Goal: Task Accomplishment & Management: Manage account settings

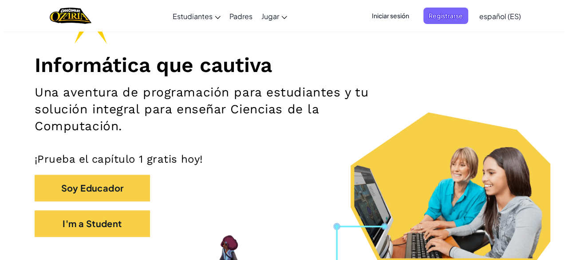
scroll to position [111, 0]
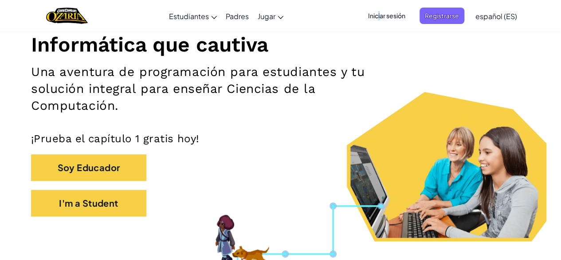
drag, startPoint x: 378, startPoint y: 27, endPoint x: 381, endPoint y: 12, distance: 15.0
click at [381, 12] on div "Iniciar sesión Registrarse español (ES) English ([GEOGRAPHIC_DATA]) English ([G…" at bounding box center [440, 16] width 163 height 24
click at [381, 12] on span "Iniciar sesión" at bounding box center [387, 16] width 48 height 16
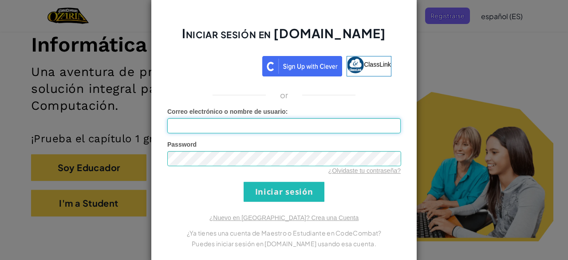
click at [312, 126] on input "Correo electrónico o nombre de usuario :" at bounding box center [283, 125] width 233 height 15
type input "EdEmi83"
click at [263, 198] on input "Iniciar sesión" at bounding box center [284, 192] width 81 height 20
click at [274, 188] on input "Iniciar sesión" at bounding box center [284, 192] width 81 height 20
